Goal: Task Accomplishment & Management: Complete application form

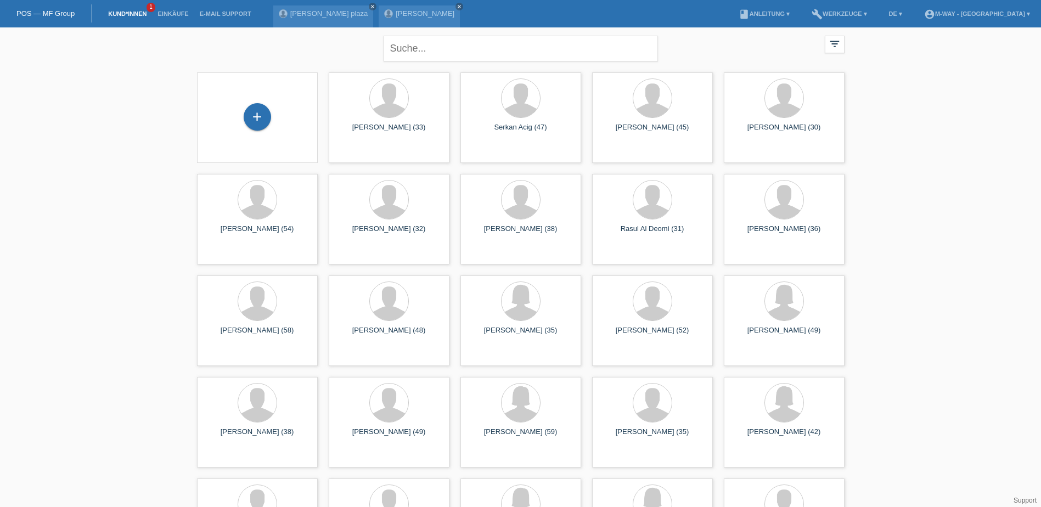
drag, startPoint x: 262, startPoint y: 118, endPoint x: 273, endPoint y: 117, distance: 11.0
click at [263, 117] on div "+" at bounding box center [257, 116] width 27 height 27
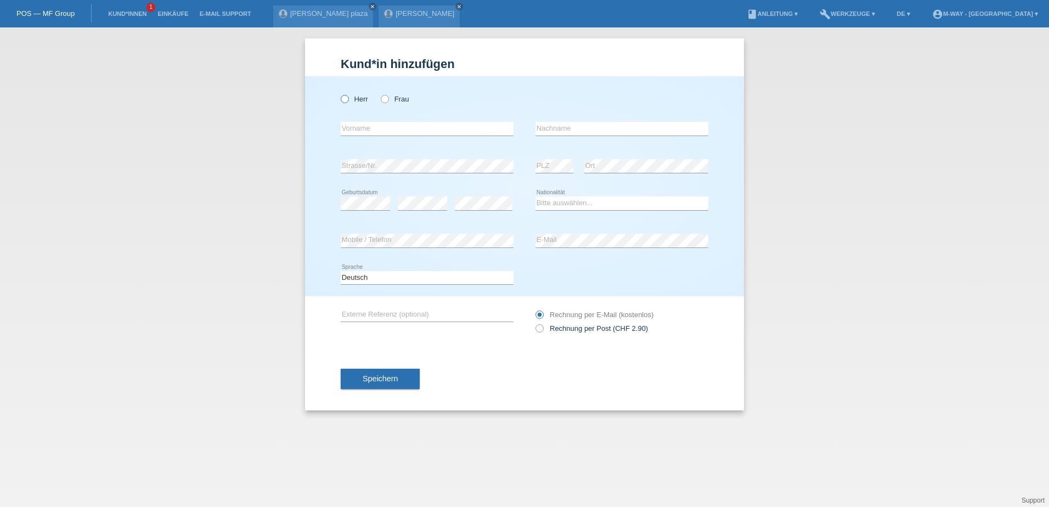
click at [339, 93] on icon at bounding box center [339, 93] width 0 height 0
click at [344, 97] on input "Herr" at bounding box center [344, 98] width 7 height 7
radio input "true"
click at [388, 96] on label "Frau" at bounding box center [395, 99] width 28 height 8
click at [388, 96] on input "Frau" at bounding box center [384, 98] width 7 height 7
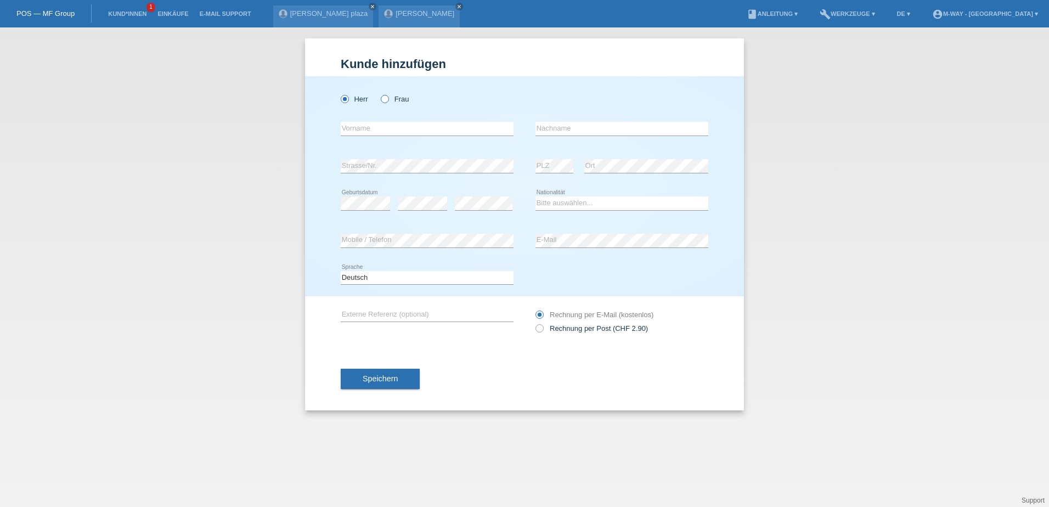
radio input "true"
click at [350, 132] on input "text" at bounding box center [427, 129] width 173 height 14
type input "m"
type input "[PERSON_NAME]"
type input "Temesvari"
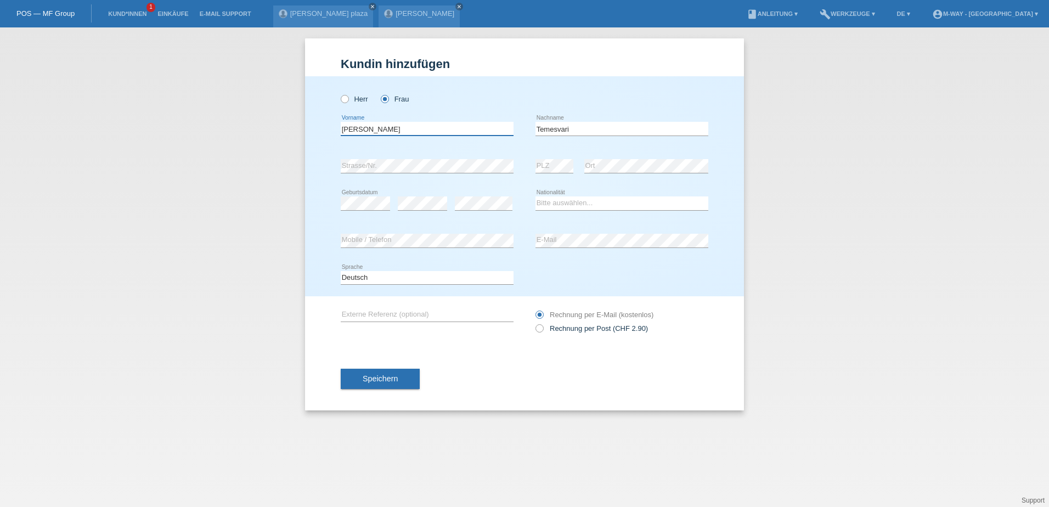
type input "Melinda"
click at [545, 204] on select "Bitte auswählen... Schweiz Deutschland Liechtenstein Österreich ------------ Af…" at bounding box center [621, 202] width 173 height 13
select select "HU"
click at [544, 204] on select "Bitte auswählen... Schweiz Deutschland Liechtenstein Österreich ------------ Af…" at bounding box center [621, 202] width 173 height 13
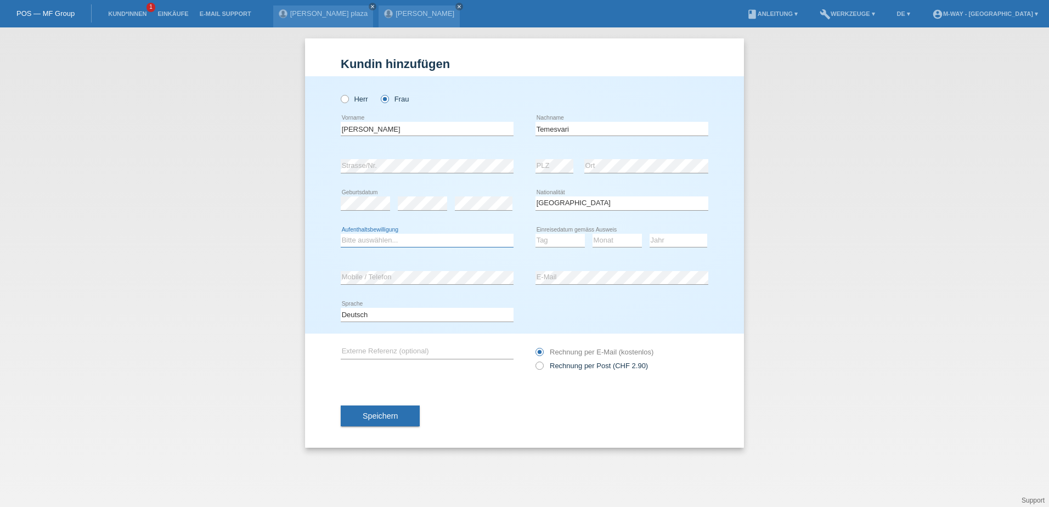
click at [461, 239] on select "Bitte auswählen... C B B - Flüchtlingsstatus Andere" at bounding box center [427, 240] width 173 height 13
select select "C"
click at [341, 234] on select "Bitte auswählen... C B B - Flüchtlingsstatus Andere" at bounding box center [427, 240] width 173 height 13
click at [546, 242] on select "Tag 01 02 03 04 05 06 07 08 09 10 11" at bounding box center [559, 240] width 49 height 13
click at [535, 234] on select "Tag 01 02 03 04 05 06 07 08 09 10 11" at bounding box center [559, 240] width 49 height 13
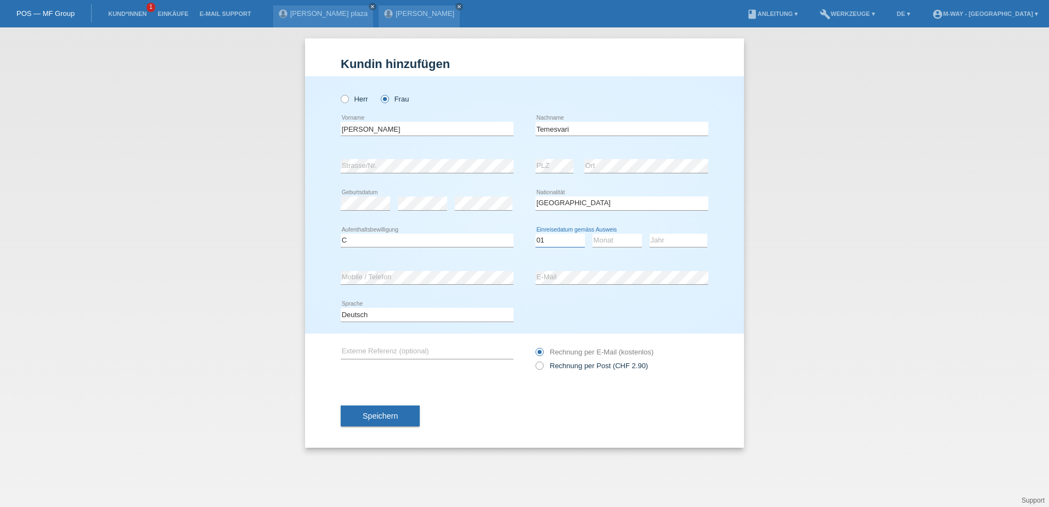
click at [566, 236] on select "Tag 01 02 03 04 05 06 07 08 09 10 11" at bounding box center [559, 240] width 49 height 13
click at [567, 241] on select "Tag 01 02 03 04 05 06 07 08 09 10 11" at bounding box center [559, 240] width 49 height 13
click at [539, 240] on select "Tag 01 02 03 04 05 06 07 08 09 10 11" at bounding box center [559, 240] width 49 height 13
select select "05"
click at [535, 234] on select "Tag 01 02 03 04 05 06 07 08 09 10 11" at bounding box center [559, 240] width 49 height 13
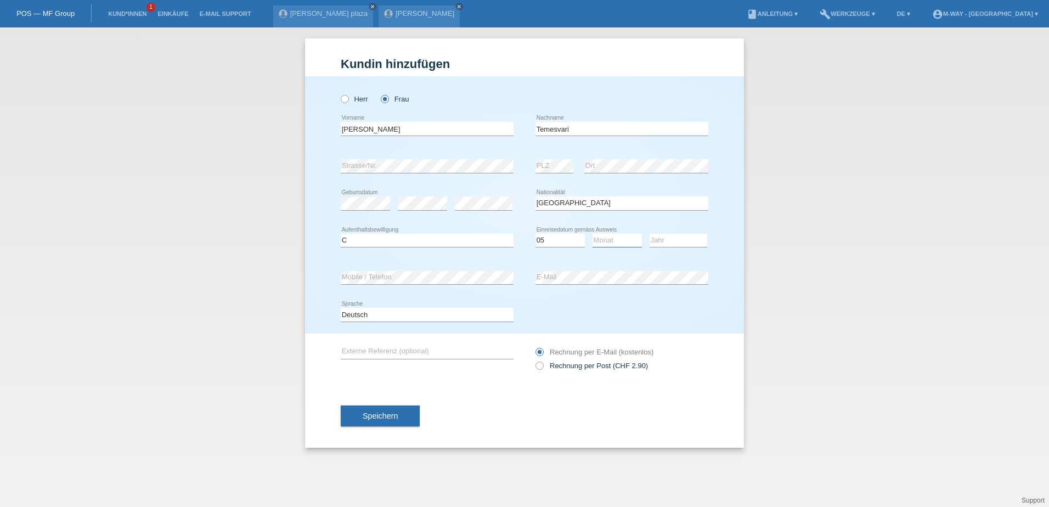
click at [616, 239] on select "Monat 01 02 03 04 05 06 07 08 09 10 11" at bounding box center [616, 240] width 49 height 13
select select "01"
click at [592, 234] on select "Monat 01 02 03 04 05 06 07 08 09 10 11" at bounding box center [616, 240] width 49 height 13
click at [656, 244] on select "Jahr 2025 2024 2023 2022 2021 2020 2019 2018 2017 2016 2015 2014 2013 2012 2011…" at bounding box center [679, 240] width 58 height 13
select select "2013"
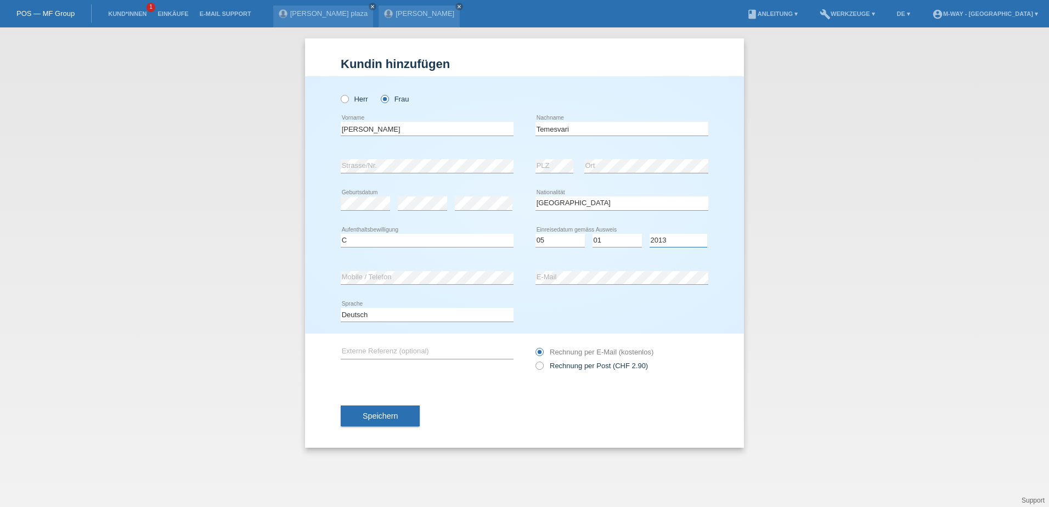
click at [650, 234] on select "Jahr 2025 2024 2023 2022 2021 2020 2019 2018 2017 2016 2015 2014 2013 2012 2011…" at bounding box center [679, 240] width 58 height 13
click at [374, 420] on button "Speichern" at bounding box center [380, 415] width 79 height 21
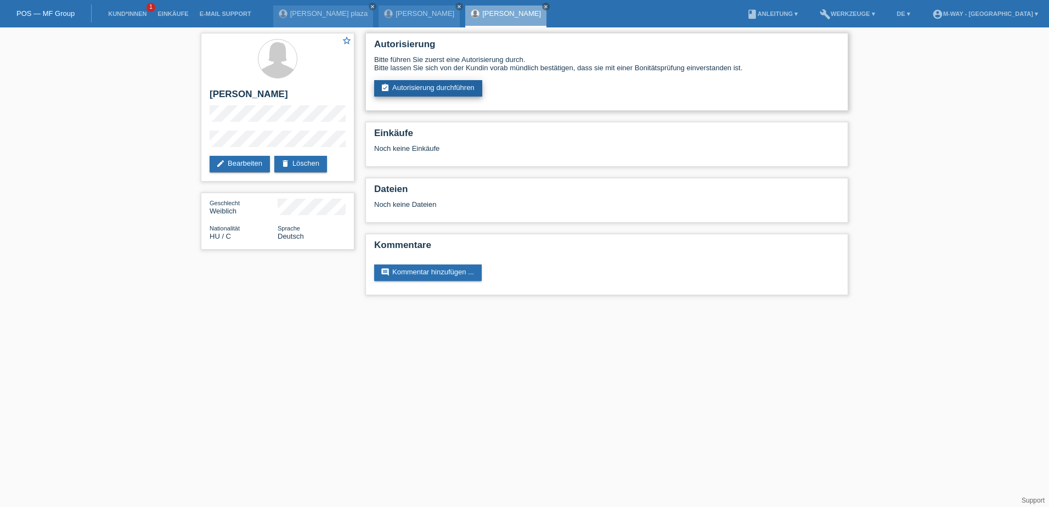
click at [434, 85] on link "assignment_turned_in Autorisierung durchführen" at bounding box center [428, 88] width 108 height 16
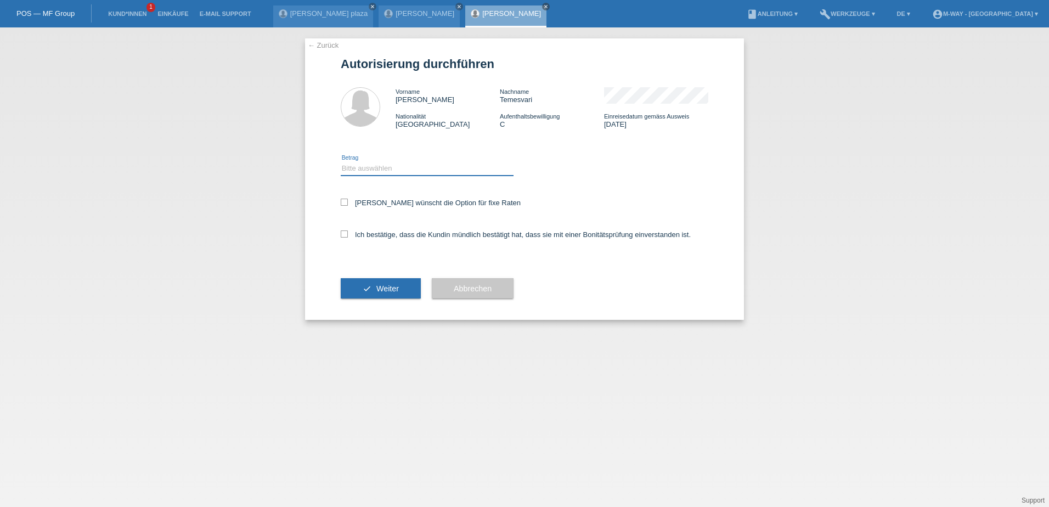
click at [408, 173] on select "Bitte auswählen CHF 1.00 - CHF 499.00 CHF 500.00 - CHF 1'999.00 CHF 2'000.00 - …" at bounding box center [427, 168] width 173 height 13
select select "3"
click at [341, 162] on select "Bitte auswählen CHF 1.00 - CHF 499.00 CHF 500.00 - CHF 1'999.00 CHF 2'000.00 - …" at bounding box center [427, 168] width 173 height 13
click at [347, 202] on icon at bounding box center [344, 202] width 7 height 7
click at [347, 202] on input "Kundin wünscht die Option für fixe Raten" at bounding box center [344, 202] width 7 height 7
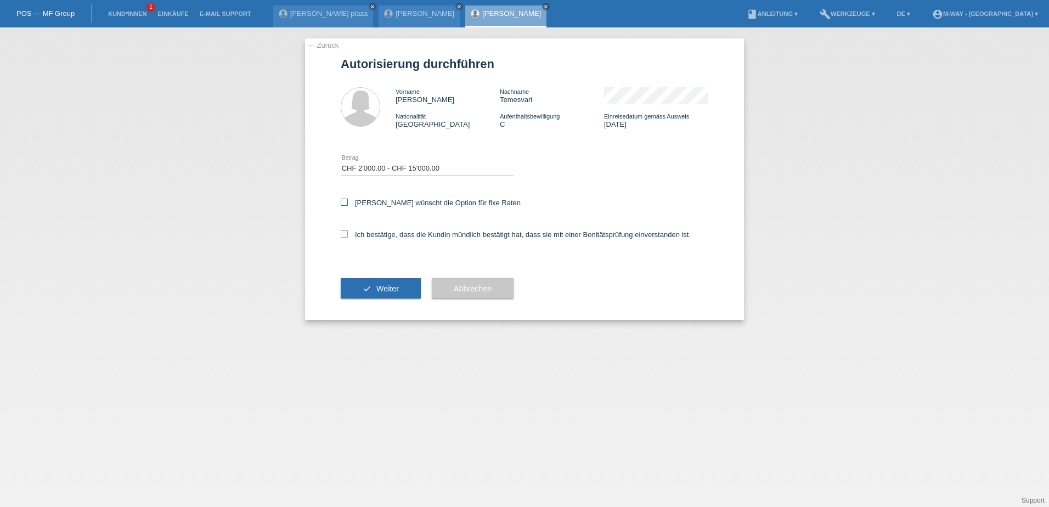
checkbox input "true"
click at [347, 235] on icon at bounding box center [344, 233] width 7 height 7
click at [347, 235] on input "Ich bestätige, dass die Kundin mündlich bestätigt hat, dass sie mit einer Bonit…" at bounding box center [344, 233] width 7 height 7
checkbox input "true"
click at [391, 283] on button "check Weiter" at bounding box center [381, 288] width 80 height 21
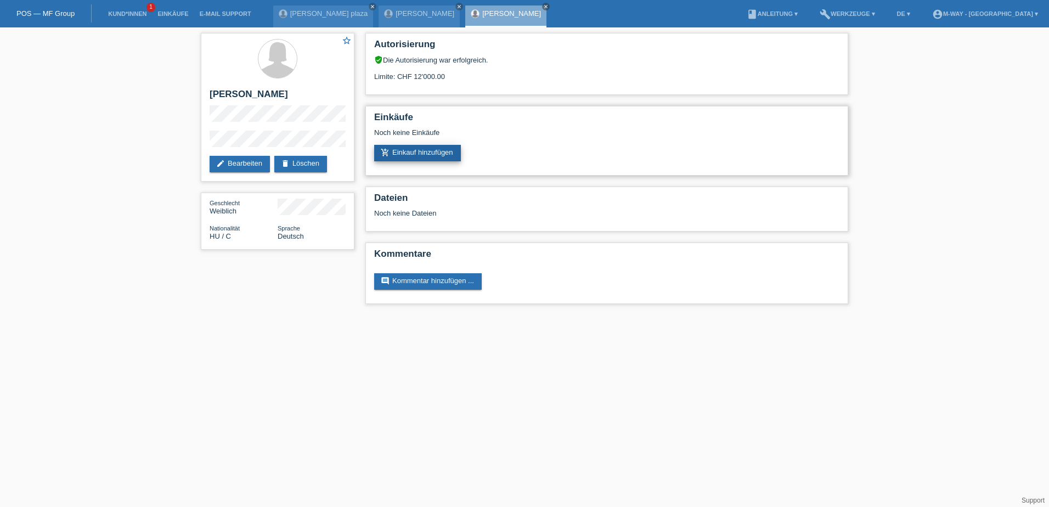
click at [430, 150] on link "add_shopping_cart Einkauf hinzufügen" at bounding box center [417, 153] width 87 height 16
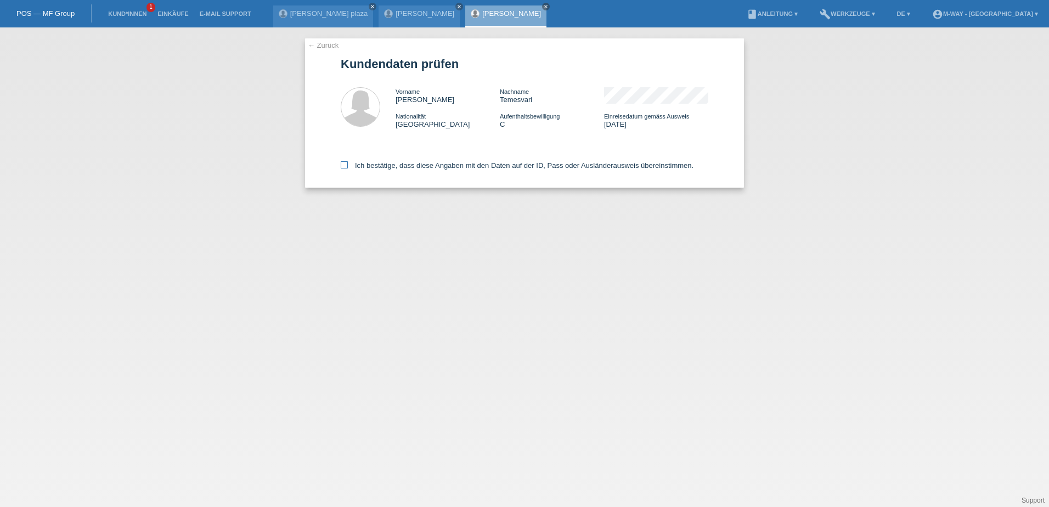
click at [341, 168] on icon at bounding box center [344, 164] width 7 height 7
click at [341, 168] on input "Ich bestätige, dass diese Angaben mit den Daten auf der ID, Pass oder Ausländer…" at bounding box center [344, 164] width 7 height 7
checkbox input "true"
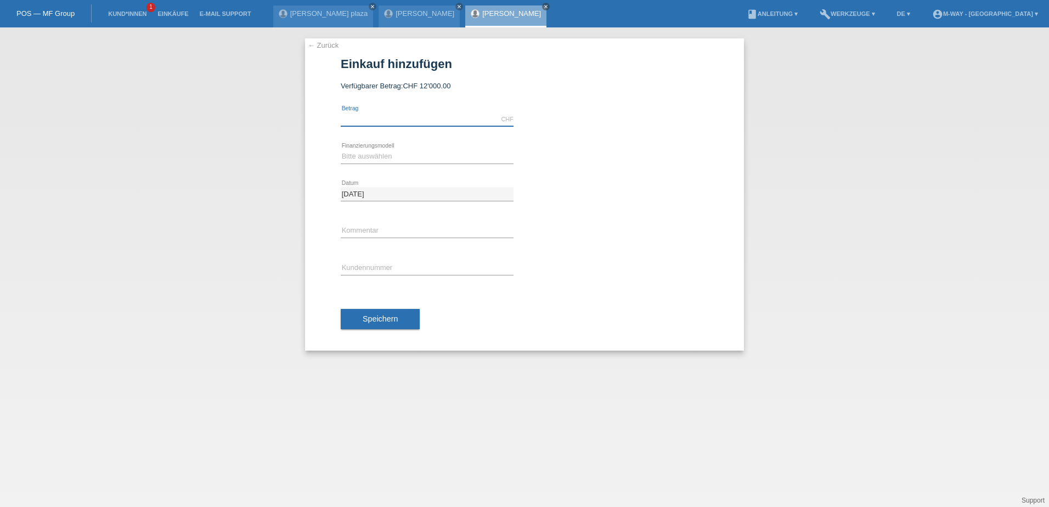
click at [388, 120] on input "text" at bounding box center [427, 119] width 173 height 14
type input "5387.80"
click at [382, 146] on div "Bitte auswählen Fixe Raten Kauf auf Rechnung mit Teilzahlungsoption error Finan…" at bounding box center [427, 156] width 173 height 37
click at [387, 154] on select "Bitte auswählen Fixe Raten Kauf auf Rechnung mit Teilzahlungsoption" at bounding box center [427, 156] width 173 height 13
select select "77"
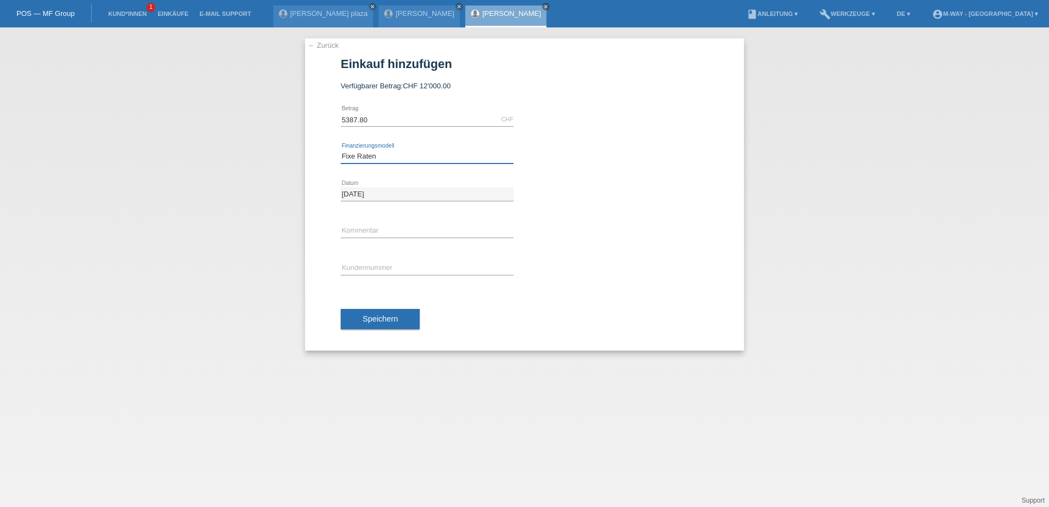
click at [341, 150] on select "Bitte auswählen Fixe Raten Kauf auf Rechnung mit Teilzahlungsoption" at bounding box center [427, 156] width 173 height 13
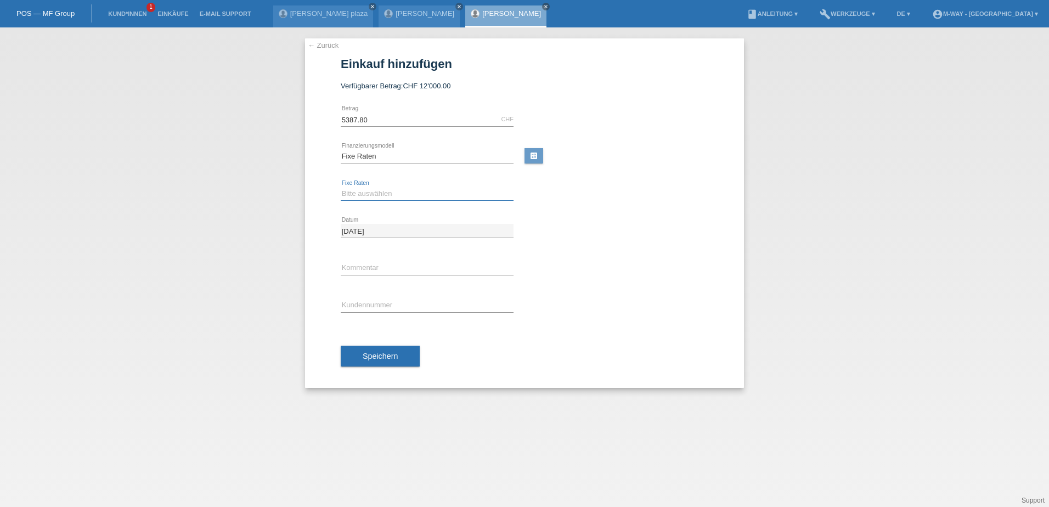
click at [387, 187] on select "Bitte auswählen 4 Raten 5 Raten 6 Raten 7 Raten 8 Raten 9 Raten 10 Raten 11 Rat…" at bounding box center [427, 193] width 173 height 13
select select "202"
click at [341, 187] on select "Bitte auswählen 4 Raten 5 Raten 6 Raten 7 Raten 8 Raten 9 Raten 10 Raten 11 Rat…" at bounding box center [427, 193] width 173 height 13
click at [382, 273] on input "text" at bounding box center [427, 268] width 173 height 14
click at [351, 304] on input "text" at bounding box center [427, 305] width 173 height 14
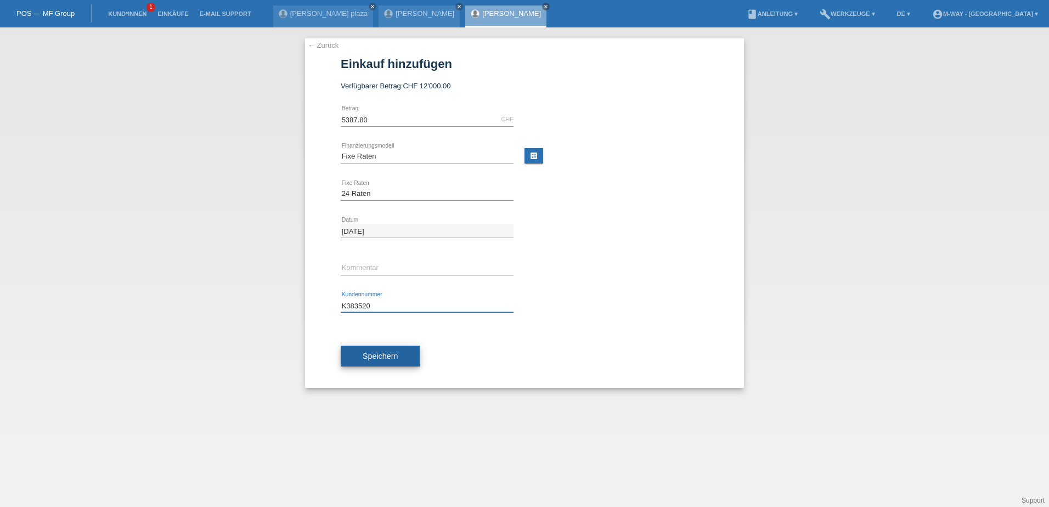
type input "K383520"
click at [384, 352] on span "Speichern" at bounding box center [380, 356] width 35 height 9
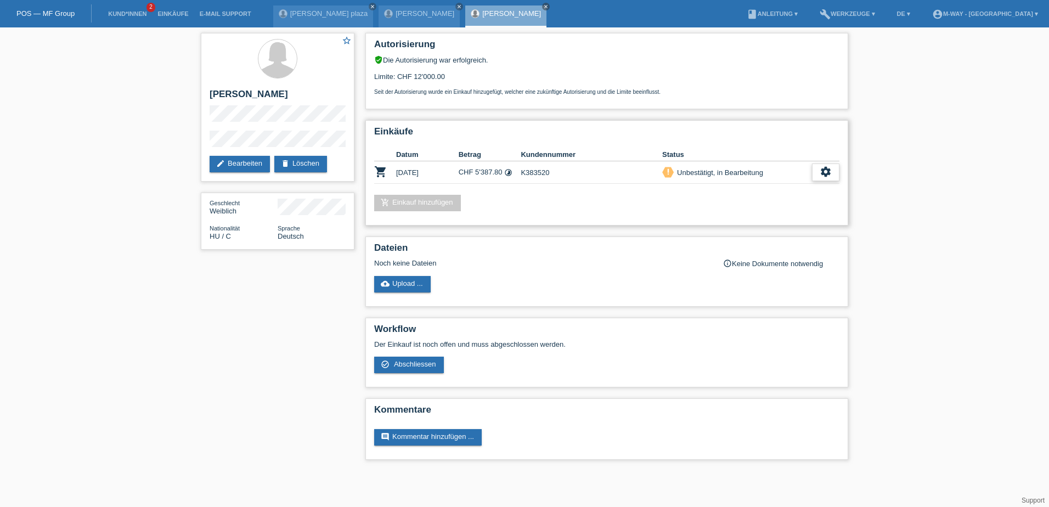
click at [836, 171] on div "settings" at bounding box center [825, 172] width 27 height 18
click at [715, 223] on span "Abschliessen" at bounding box center [737, 222] width 46 height 13
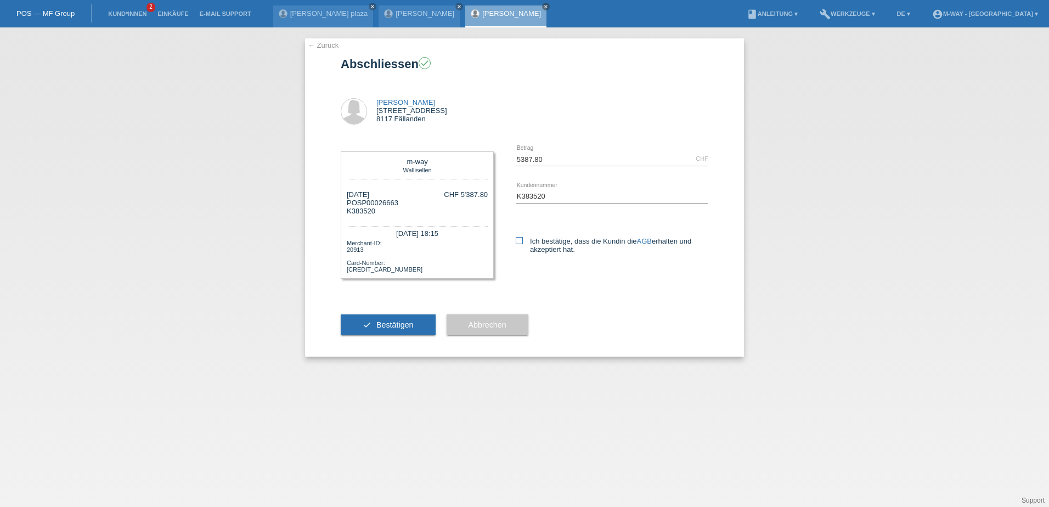
click at [522, 242] on icon at bounding box center [519, 240] width 7 height 7
click at [522, 242] on input "Ich bestätige, dass die Kundin die AGB erhalten und akzeptiert hat." at bounding box center [519, 240] width 7 height 7
checkbox input "true"
drag, startPoint x: 402, startPoint y: 320, endPoint x: 403, endPoint y: 334, distance: 13.2
click at [403, 334] on button "check Bestätigen" at bounding box center [388, 324] width 95 height 21
